Goal: Task Accomplishment & Management: Use online tool/utility

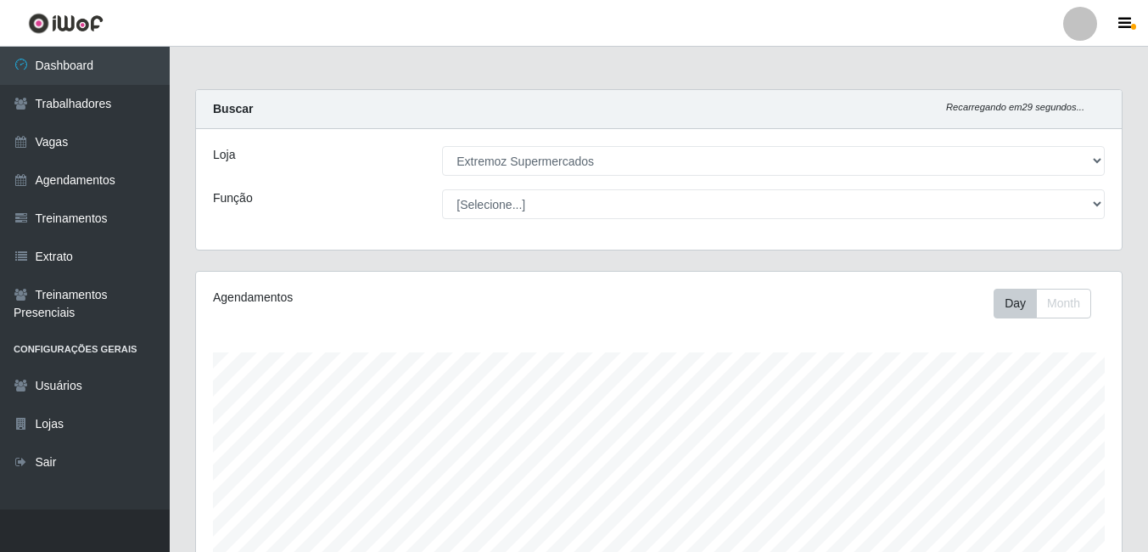
select select "519"
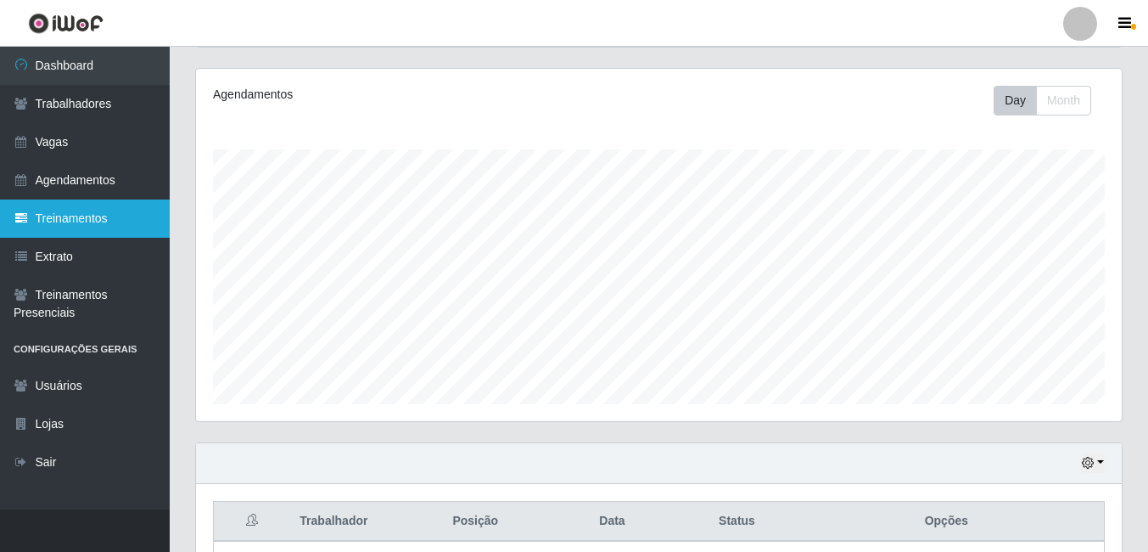
scroll to position [146, 0]
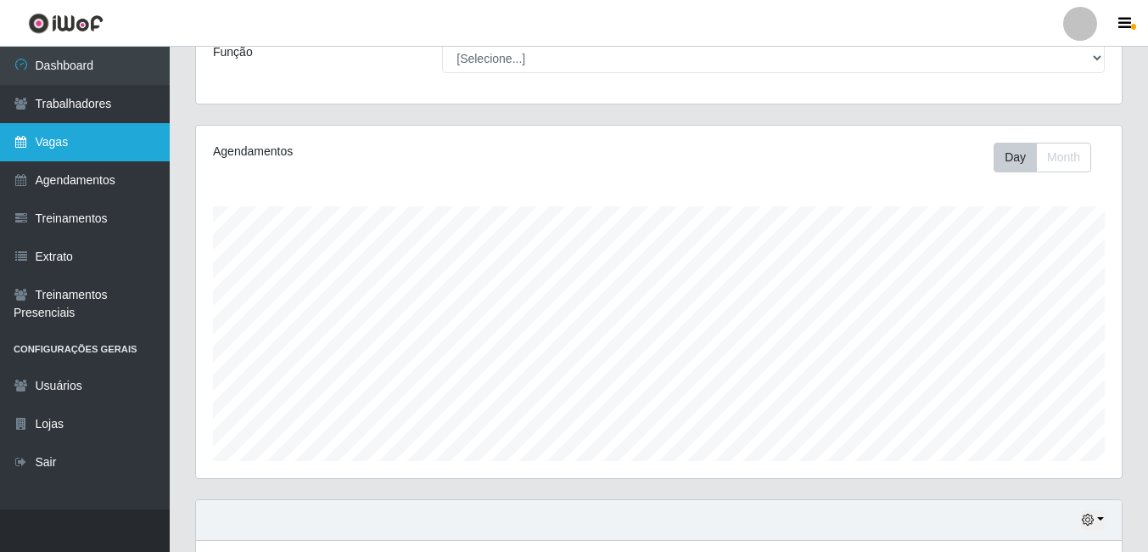
click at [70, 159] on link "Vagas" at bounding box center [85, 142] width 170 height 38
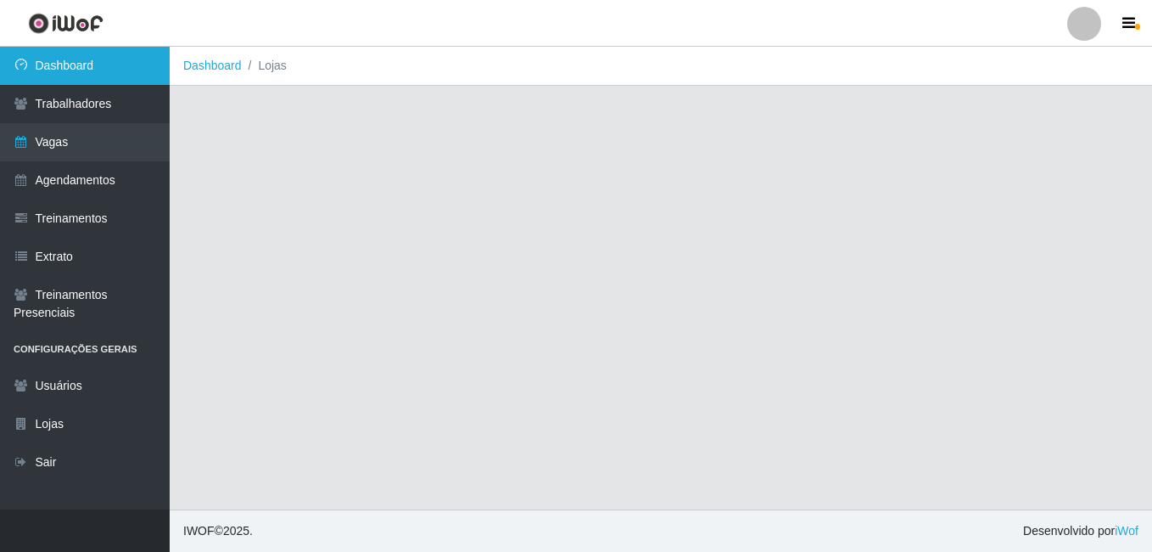
click at [126, 76] on link "Dashboard" at bounding box center [85, 66] width 170 height 38
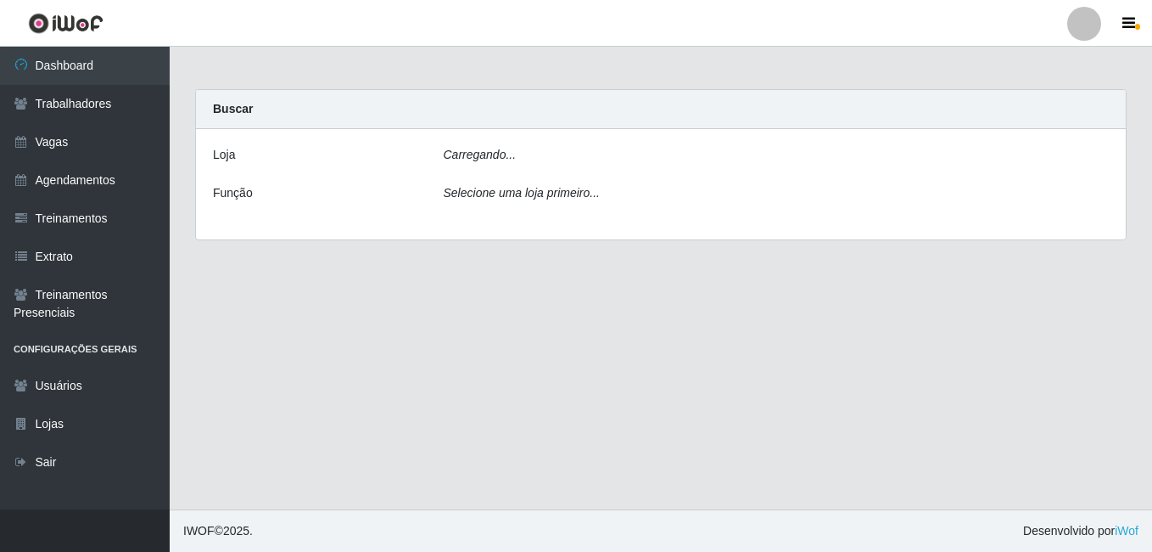
click at [807, 154] on div "Carregando..." at bounding box center [777, 158] width 692 height 25
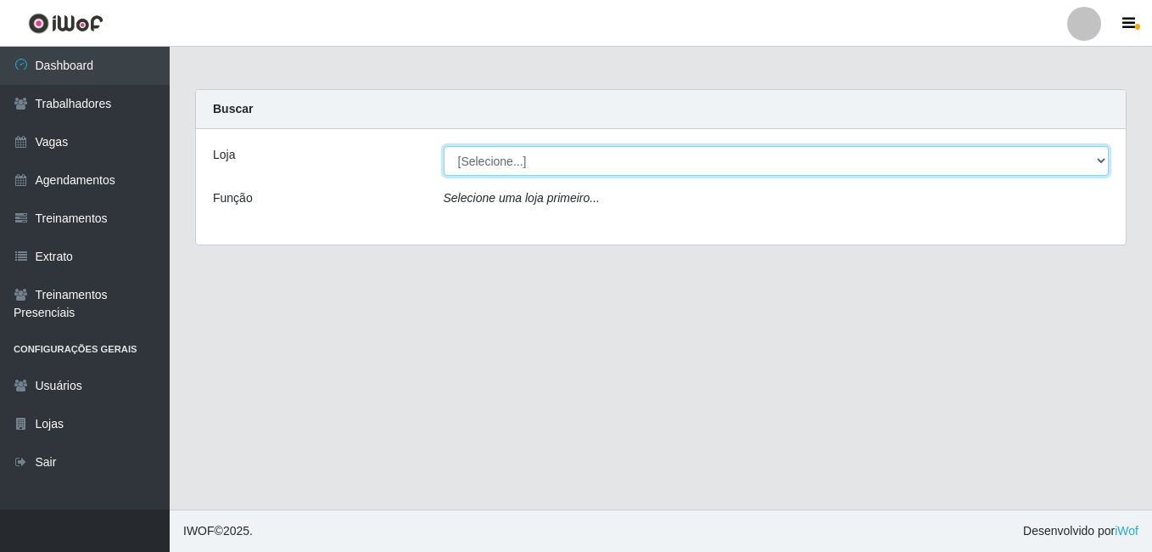
click at [554, 150] on select "[Selecione...] Extremoz Supermercados" at bounding box center [777, 161] width 666 height 30
select select "519"
click at [444, 146] on select "[Selecione...] Extremoz Supermercados" at bounding box center [777, 161] width 666 height 30
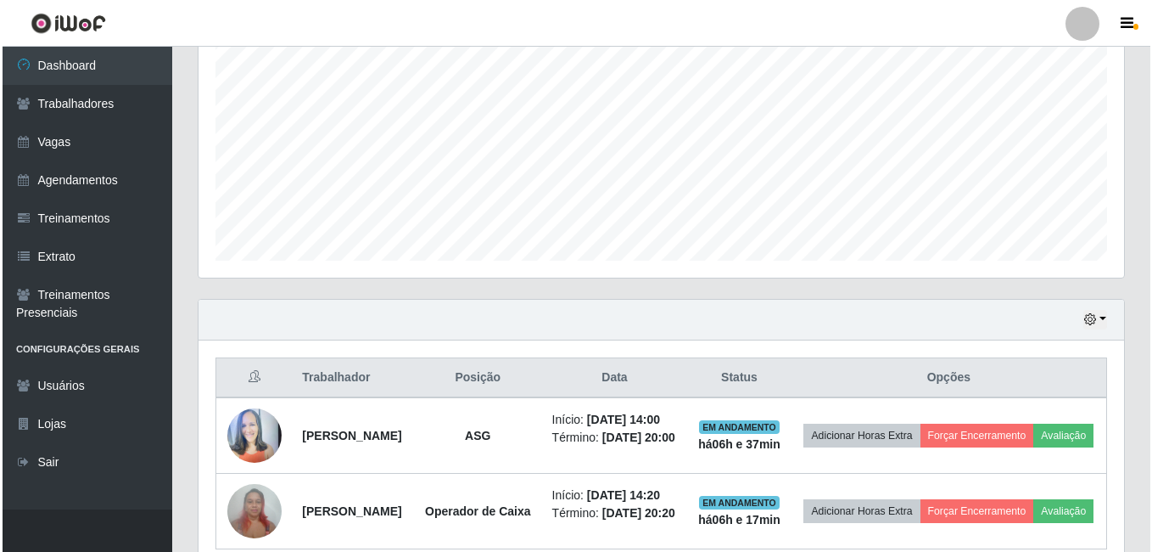
scroll to position [485, 0]
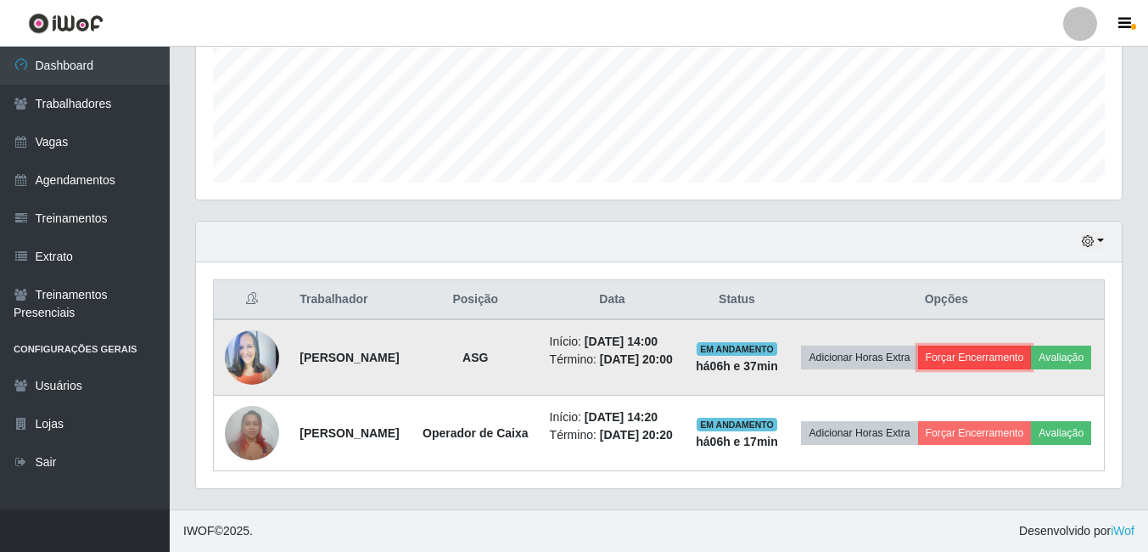
click at [1032, 345] on button "Forçar Encerramento" at bounding box center [975, 357] width 114 height 24
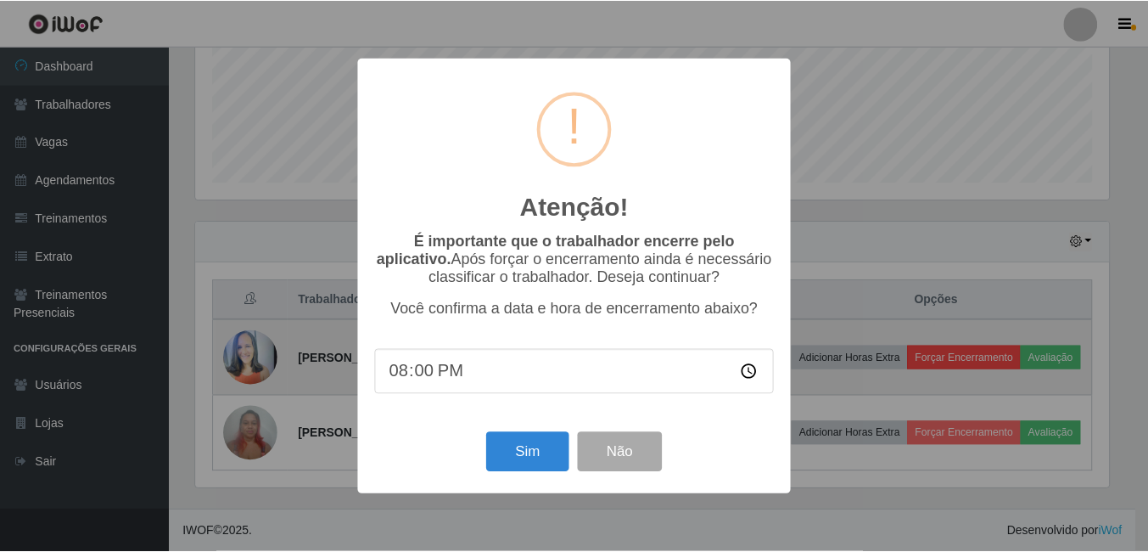
scroll to position [352, 917]
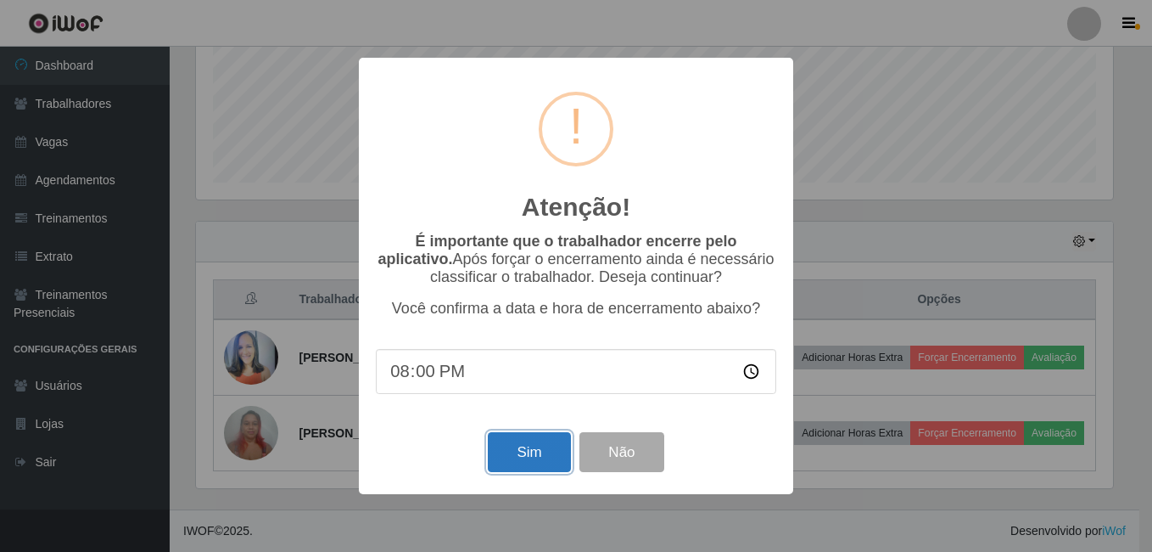
click at [535, 465] on button "Sim" at bounding box center [529, 452] width 82 height 40
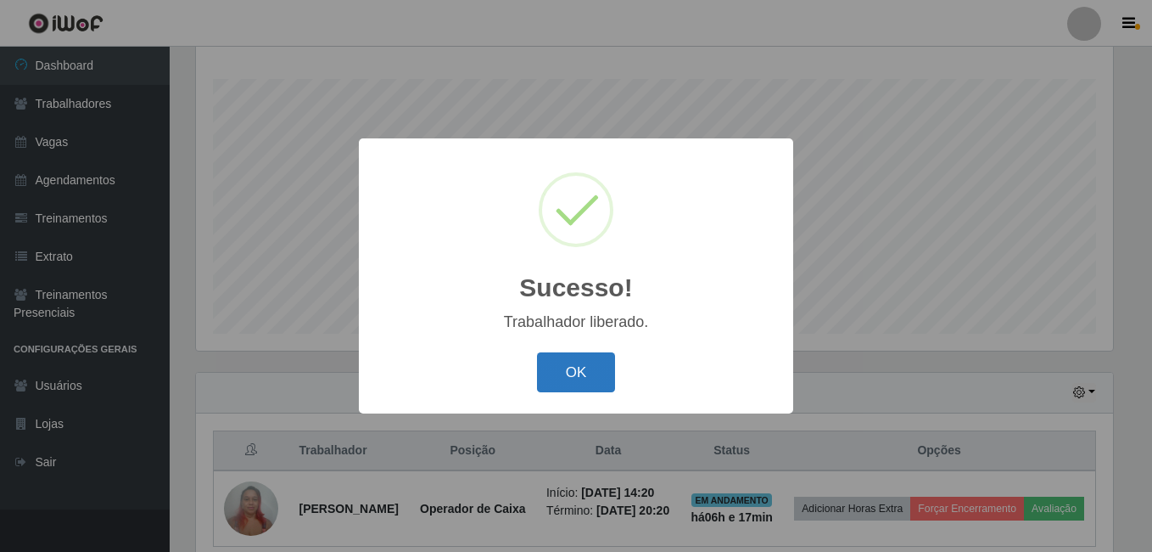
click at [595, 379] on button "OK" at bounding box center [576, 372] width 79 height 40
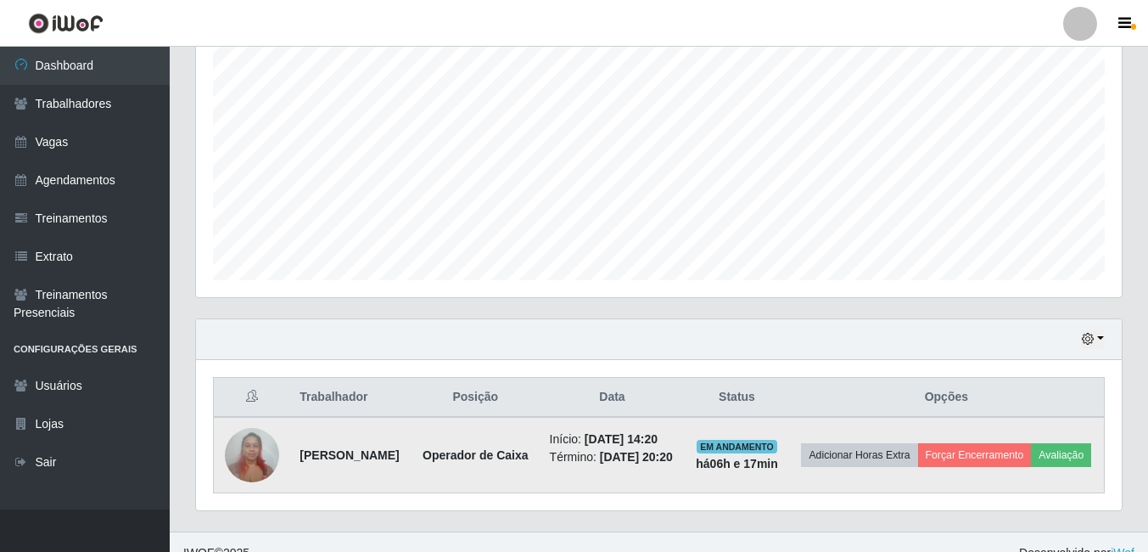
scroll to position [379, 0]
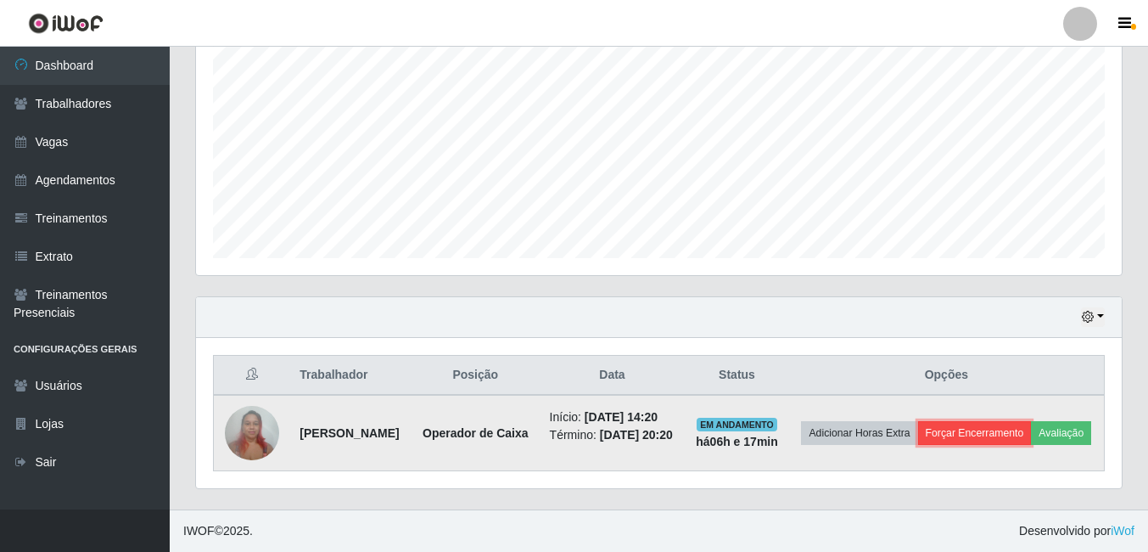
click at [1004, 421] on button "Forçar Encerramento" at bounding box center [975, 433] width 114 height 24
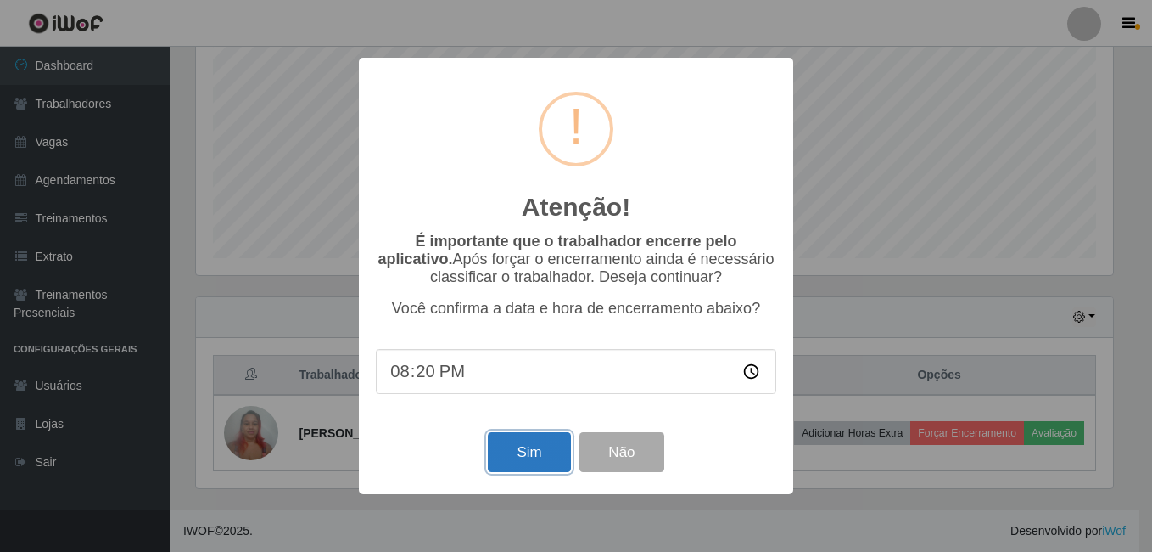
click at [502, 451] on button "Sim" at bounding box center [529, 452] width 82 height 40
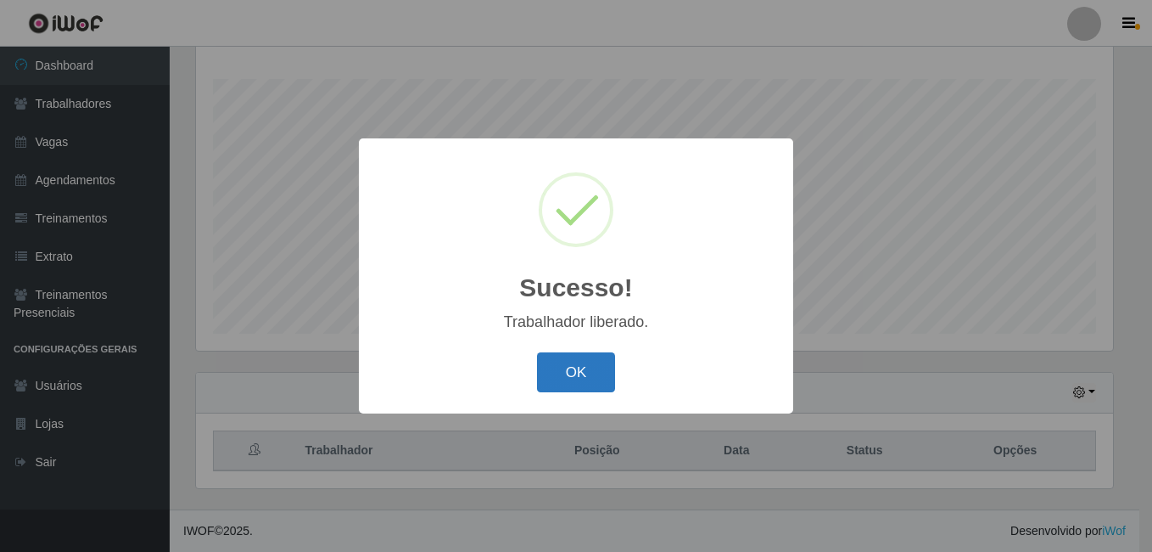
click at [564, 365] on button "OK" at bounding box center [576, 372] width 79 height 40
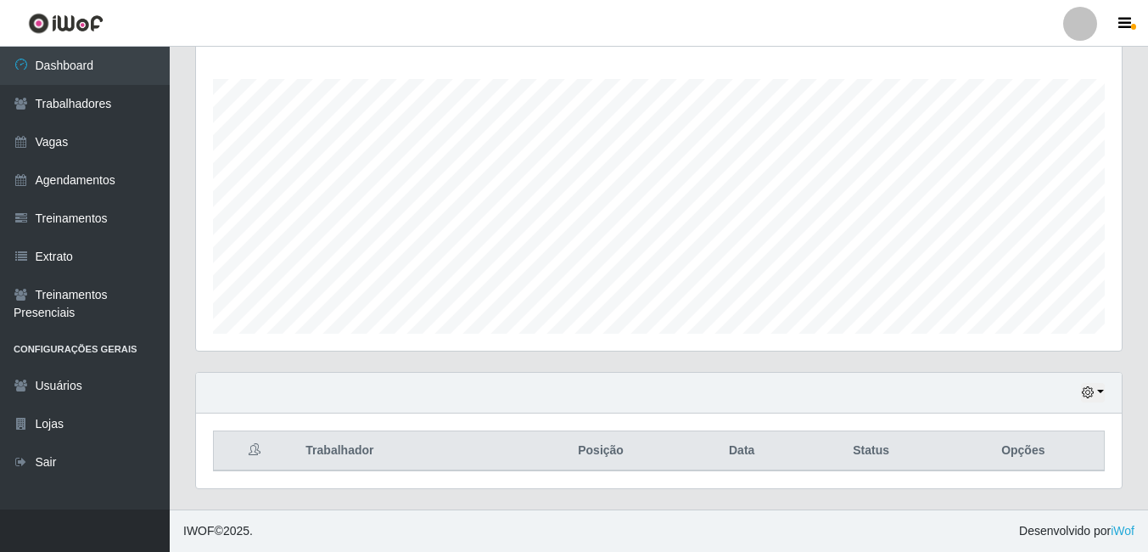
scroll to position [352, 926]
